Goal: Task Accomplishment & Management: Use online tool/utility

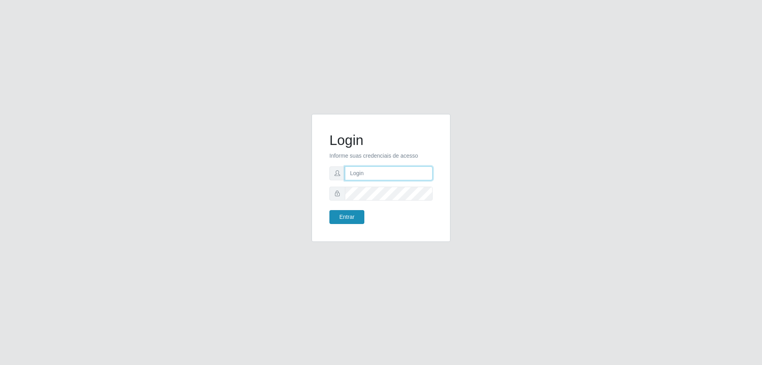
type input "[EMAIL_ADDRESS][DOMAIN_NAME]"
click at [343, 215] on button "Entrar" at bounding box center [346, 217] width 35 height 14
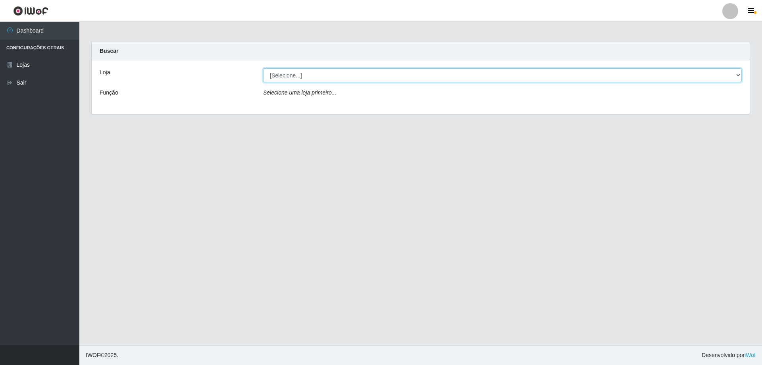
click at [326, 76] on select "[Selecione...] SuperShow Bis - [GEOGRAPHIC_DATA]" at bounding box center [502, 75] width 479 height 14
select select "59"
click at [263, 68] on select "[Selecione...] SuperShow Bis - [GEOGRAPHIC_DATA]" at bounding box center [502, 75] width 479 height 14
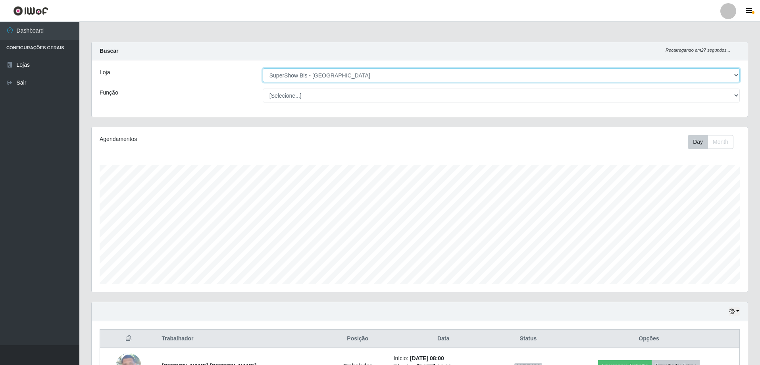
scroll to position [56, 0]
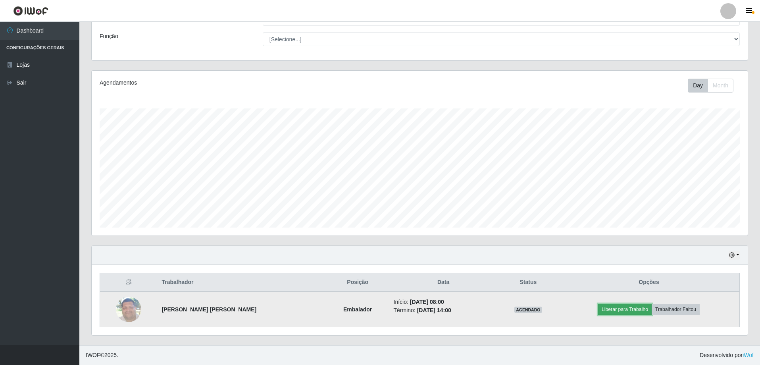
click at [634, 310] on button "Liberar para Trabalho" at bounding box center [625, 309] width 54 height 11
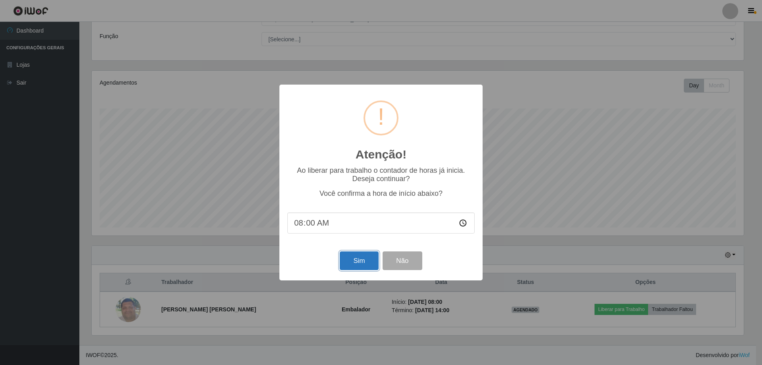
click at [364, 262] on button "Sim" at bounding box center [359, 260] width 38 height 19
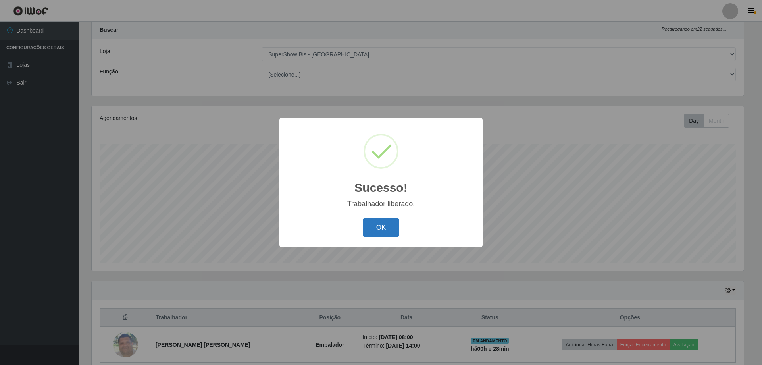
click at [386, 224] on button "OK" at bounding box center [381, 227] width 37 height 19
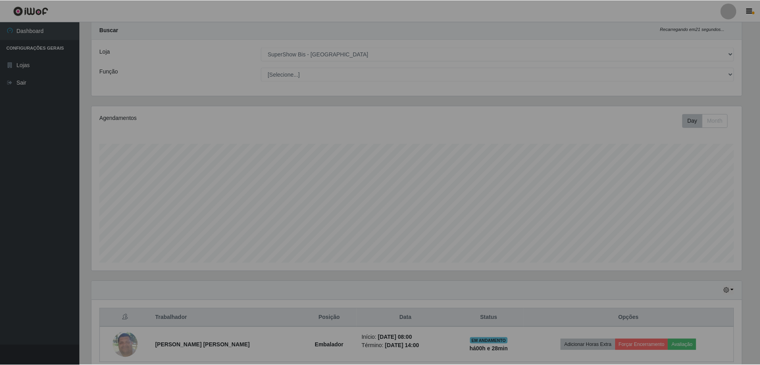
scroll to position [165, 656]
